Goal: Information Seeking & Learning: Check status

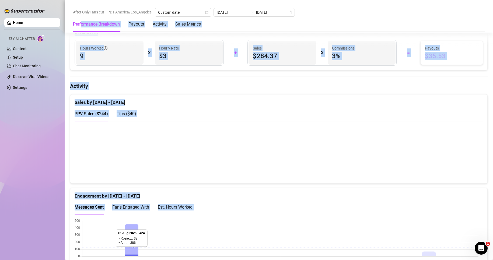
scroll to position [202, 0]
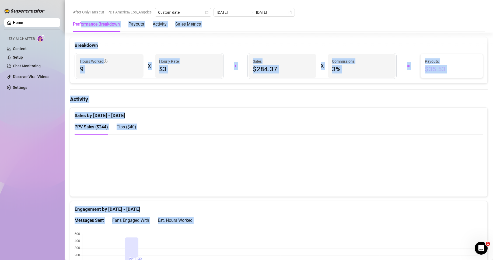
click at [234, 38] on div "Breakdown" at bounding box center [278, 43] width 417 height 12
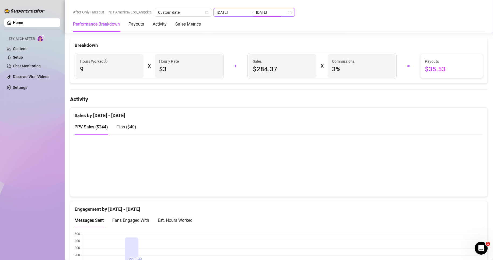
click at [267, 9] on input "[DATE]" at bounding box center [271, 12] width 31 height 6
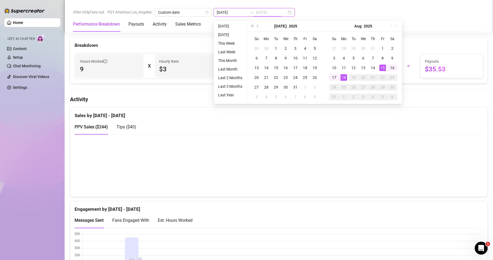
type input "[DATE]"
click at [342, 77] on div "18" at bounding box center [344, 77] width 6 height 6
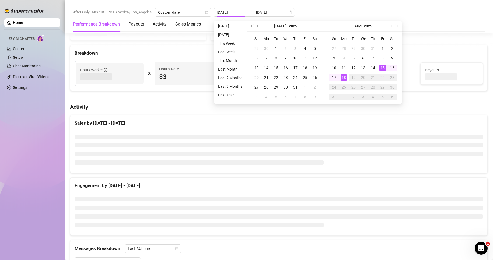
type input "[DATE]"
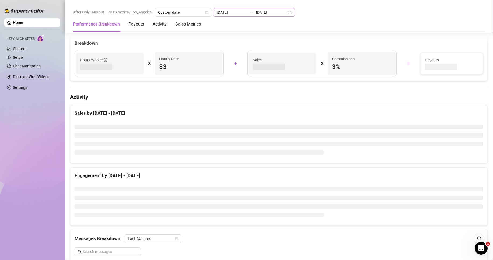
click at [232, 15] on div "[DATE] [DATE]" at bounding box center [253, 12] width 81 height 9
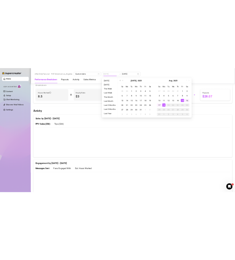
scroll to position [202, 0]
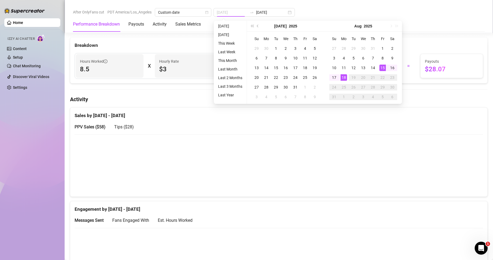
click at [380, 68] on div "15" at bounding box center [382, 68] width 6 height 6
type input "[DATE]"
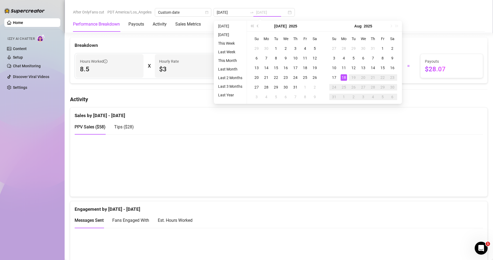
click at [343, 78] on div "18" at bounding box center [344, 77] width 6 height 6
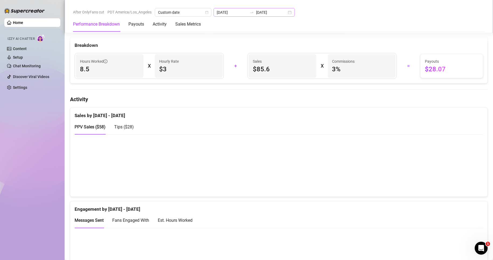
click at [235, 9] on div "[DATE] [DATE]" at bounding box center [253, 12] width 81 height 9
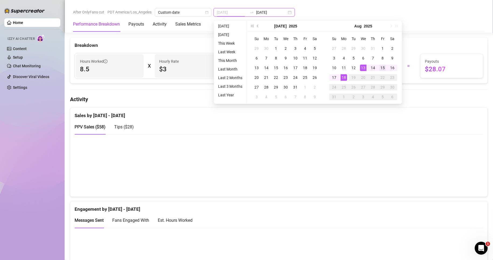
type input "[DATE]"
click at [382, 68] on div "15" at bounding box center [382, 68] width 6 height 6
type input "[DATE]"
click at [345, 76] on div "18" at bounding box center [344, 77] width 6 height 6
type input "[DATE]"
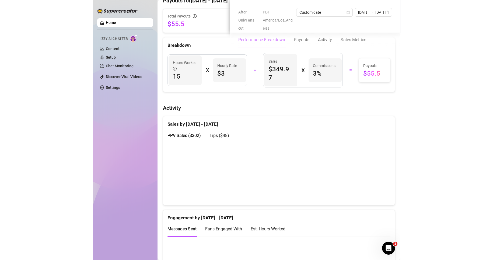
scroll to position [214, 0]
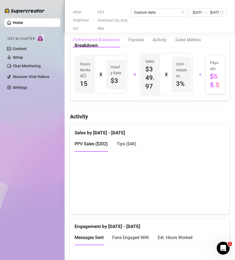
click at [163, 96] on div "Hours Worked 15 X Hourly Rate $3 + Sales $349.97 X Commissions 3 % = Payouts $5…" at bounding box center [149, 74] width 157 height 43
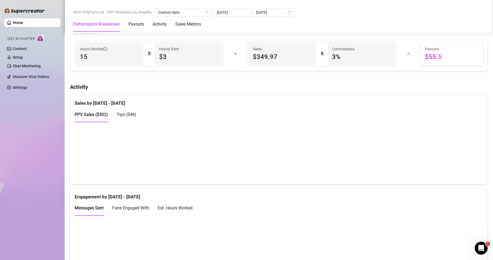
scroll to position [202, 0]
